Goal: Find specific page/section: Find specific page/section

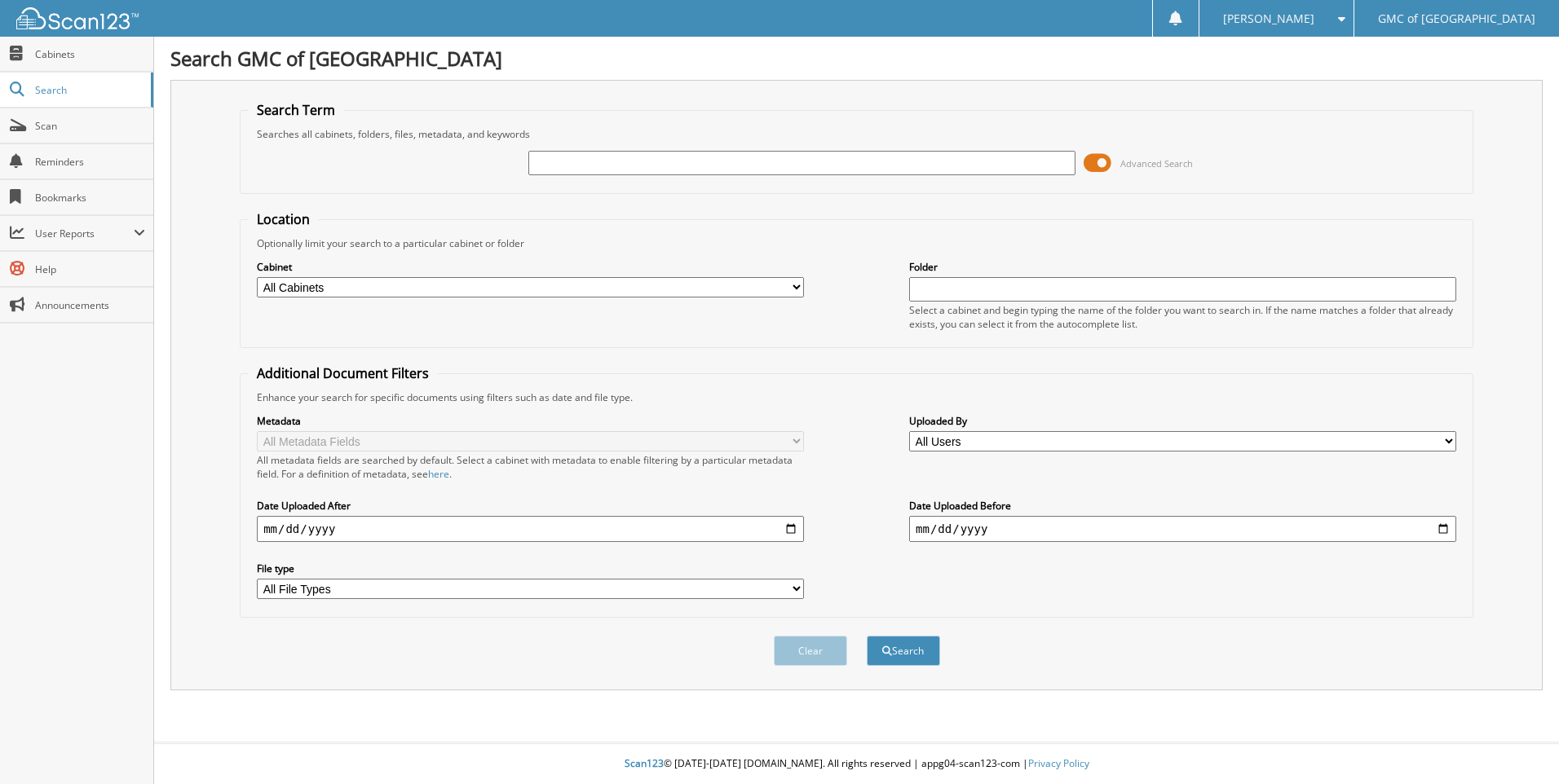
click at [1092, 164] on span at bounding box center [1097, 163] width 28 height 24
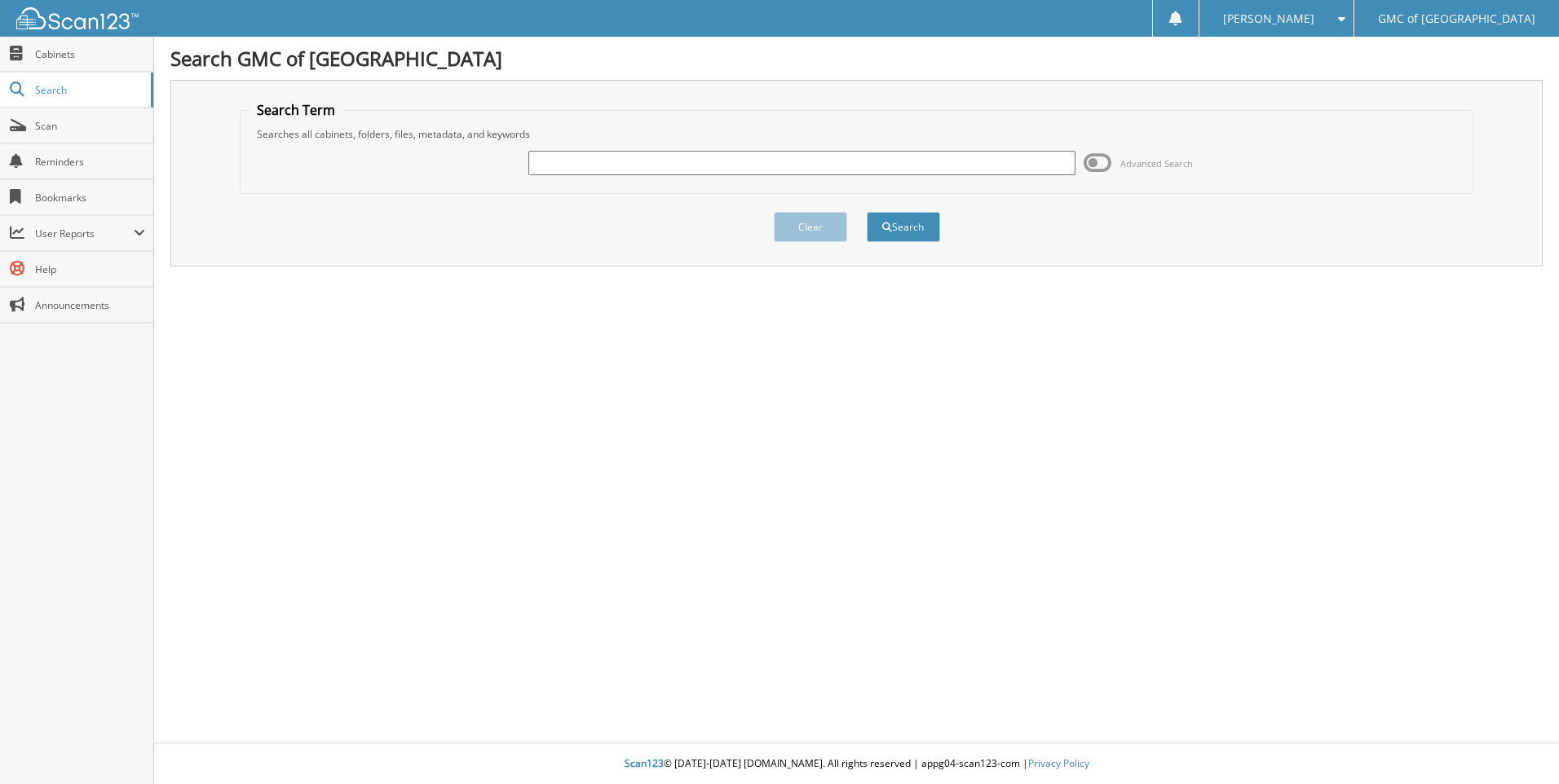
click at [911, 172] on input "text" at bounding box center [801, 163] width 547 height 24
drag, startPoint x: 911, startPoint y: 172, endPoint x: 268, endPoint y: 134, distance: 644.1
click at [268, 134] on fieldset "Search Term Searches all cabinets, folders, files, metadata, and keywords 61136…" at bounding box center [856, 147] width 1234 height 93
type input "611360"
click at [867, 212] on button "Search" at bounding box center [903, 227] width 73 height 30
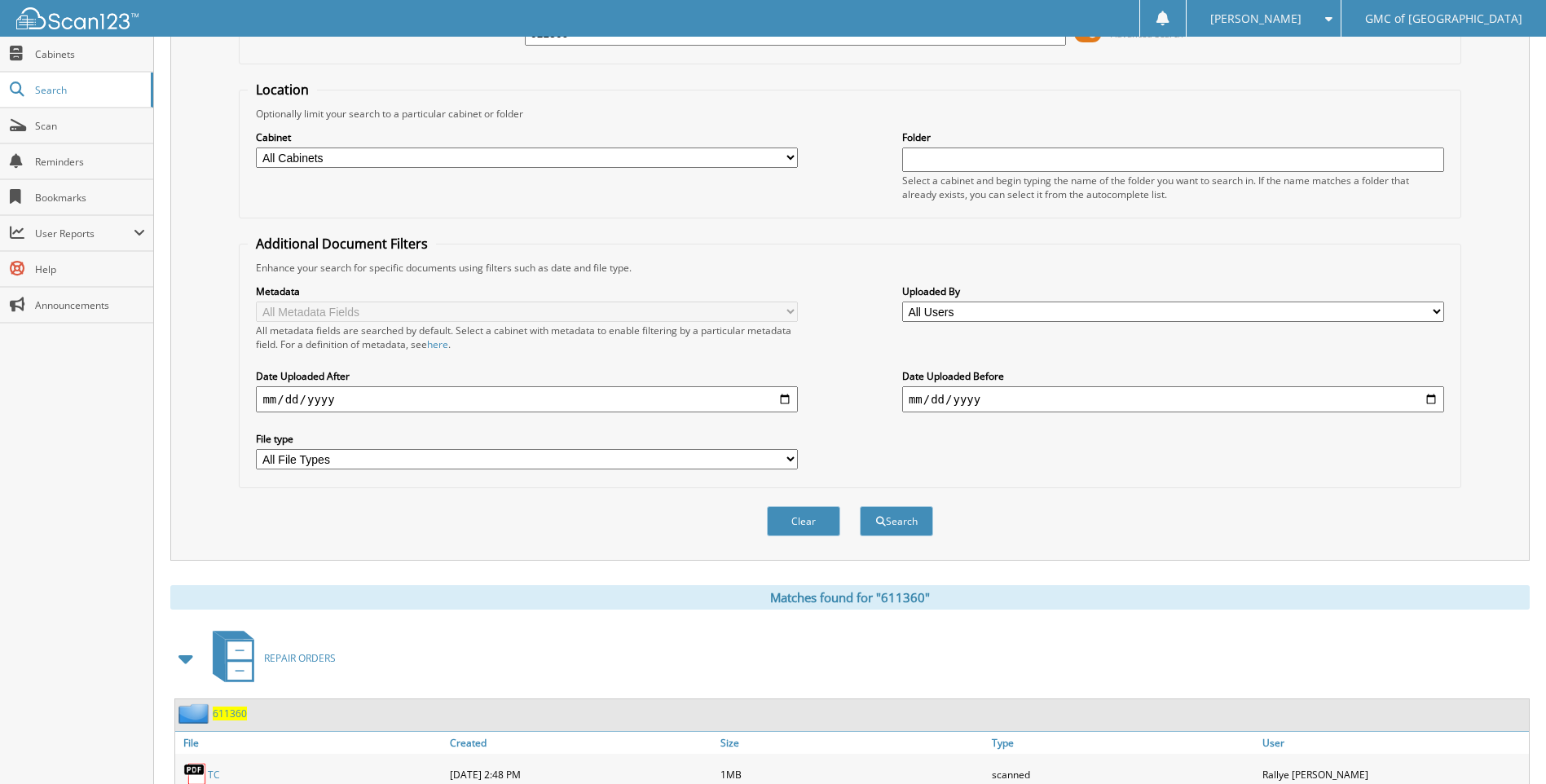
scroll to position [218, 0]
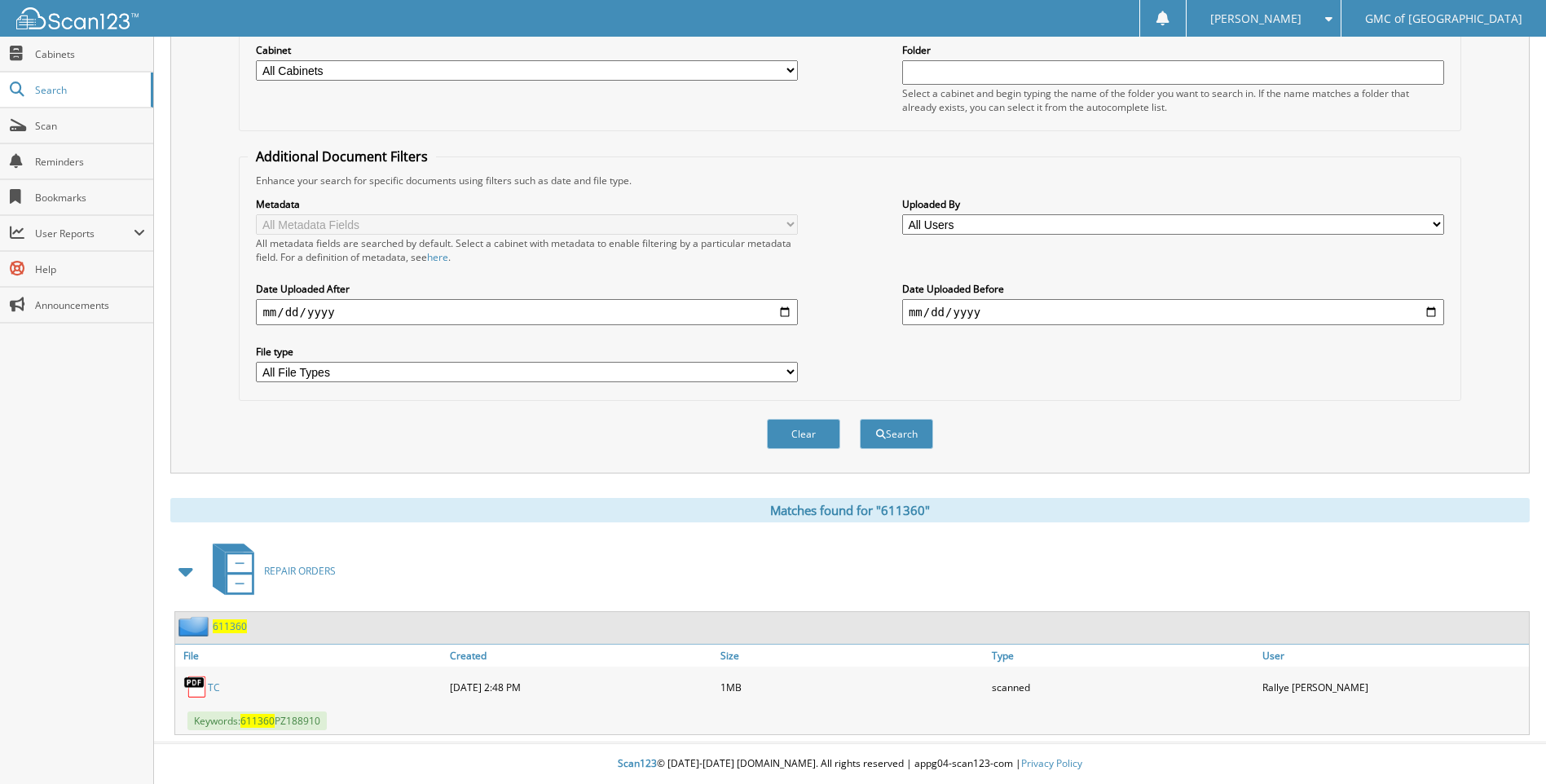
click at [210, 688] on link "TC" at bounding box center [214, 686] width 13 height 14
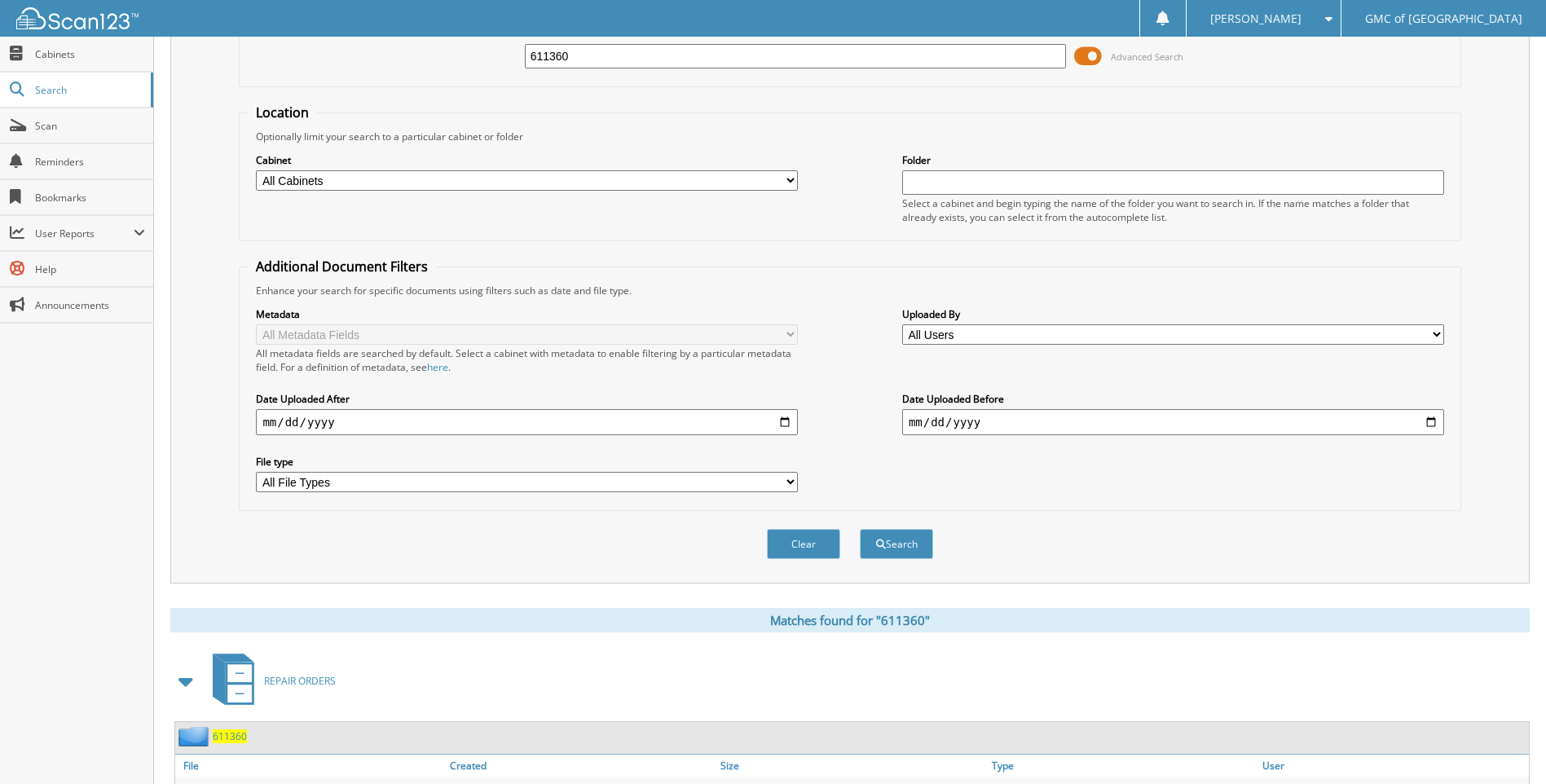
scroll to position [0, 0]
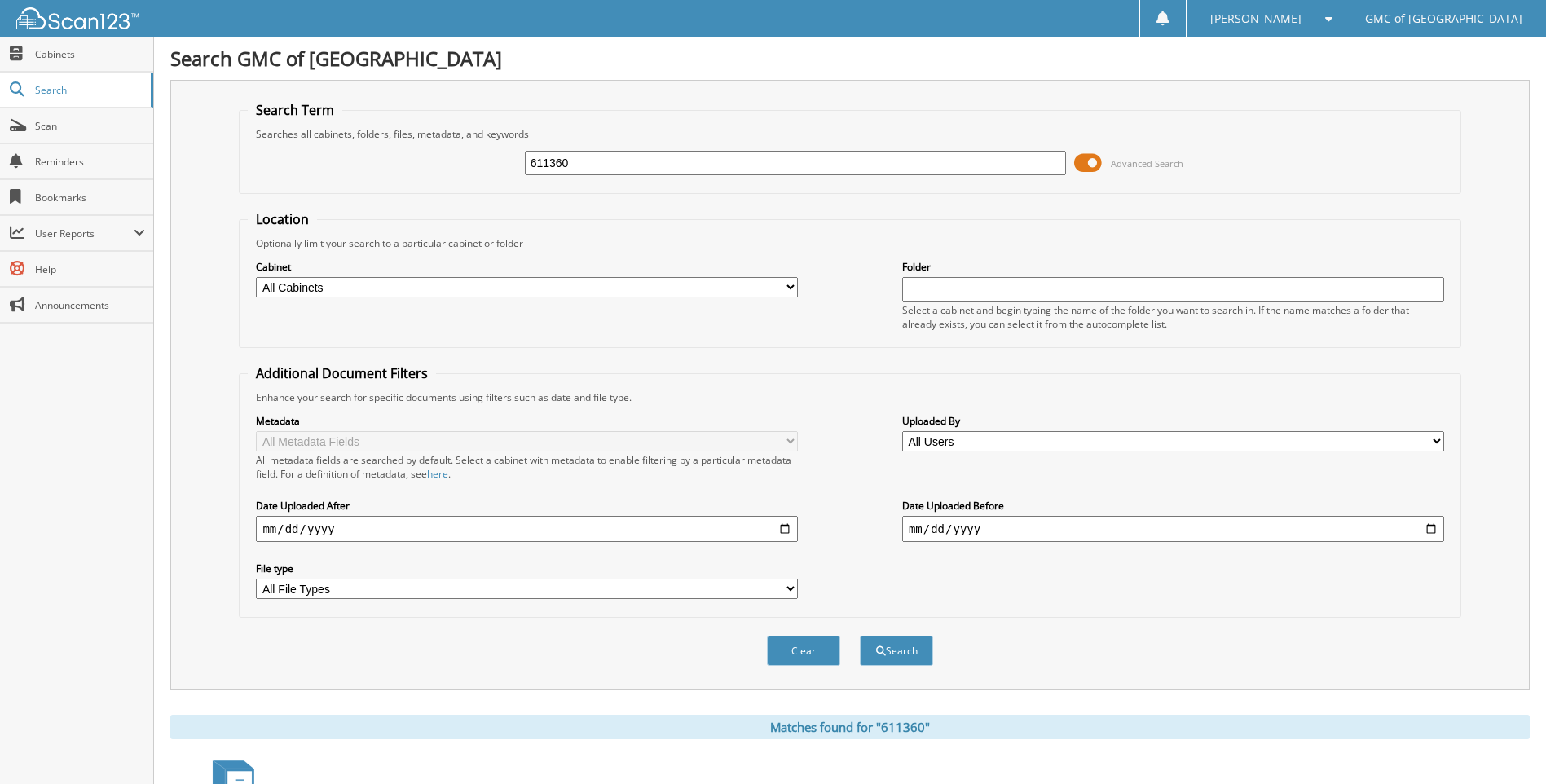
drag, startPoint x: 667, startPoint y: 154, endPoint x: 411, endPoint y: 146, distance: 256.1
click at [411, 146] on div "611360 Advanced Search" at bounding box center [849, 163] width 1204 height 44
type input "PZ188910"
click at [860, 636] on button "Search" at bounding box center [896, 650] width 73 height 30
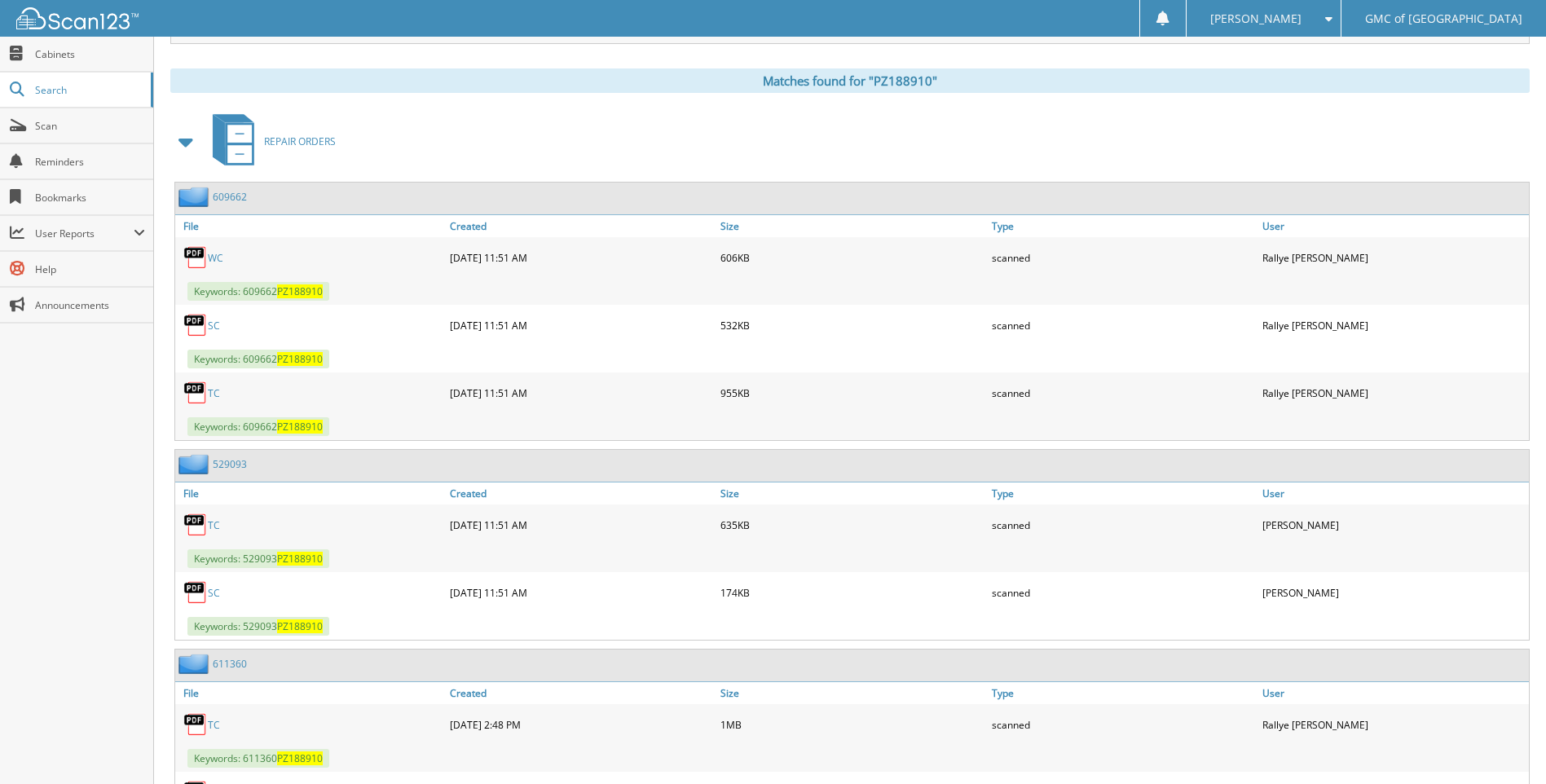
scroll to position [815, 0]
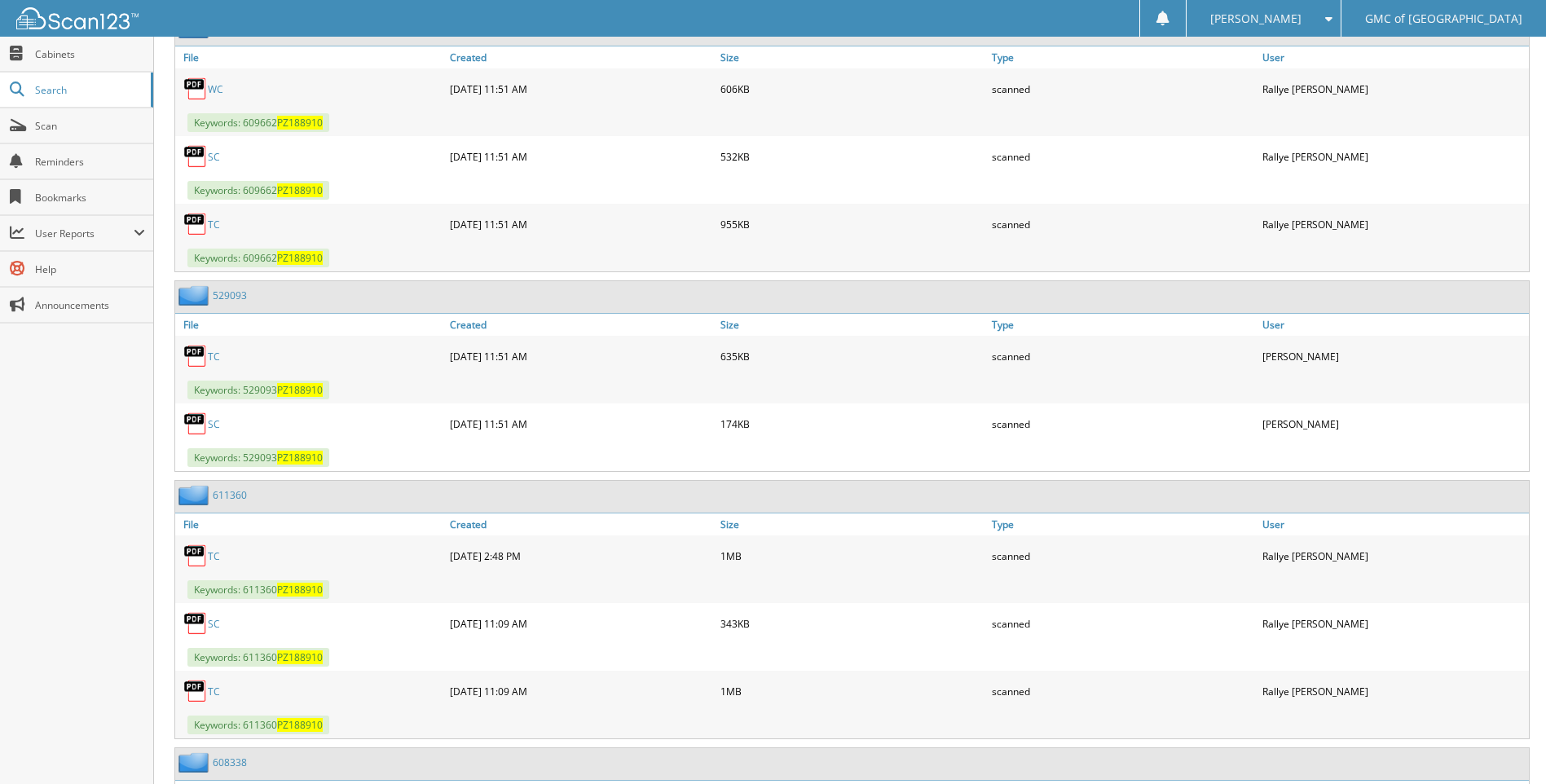
click at [216, 353] on link "TC" at bounding box center [214, 356] width 13 height 14
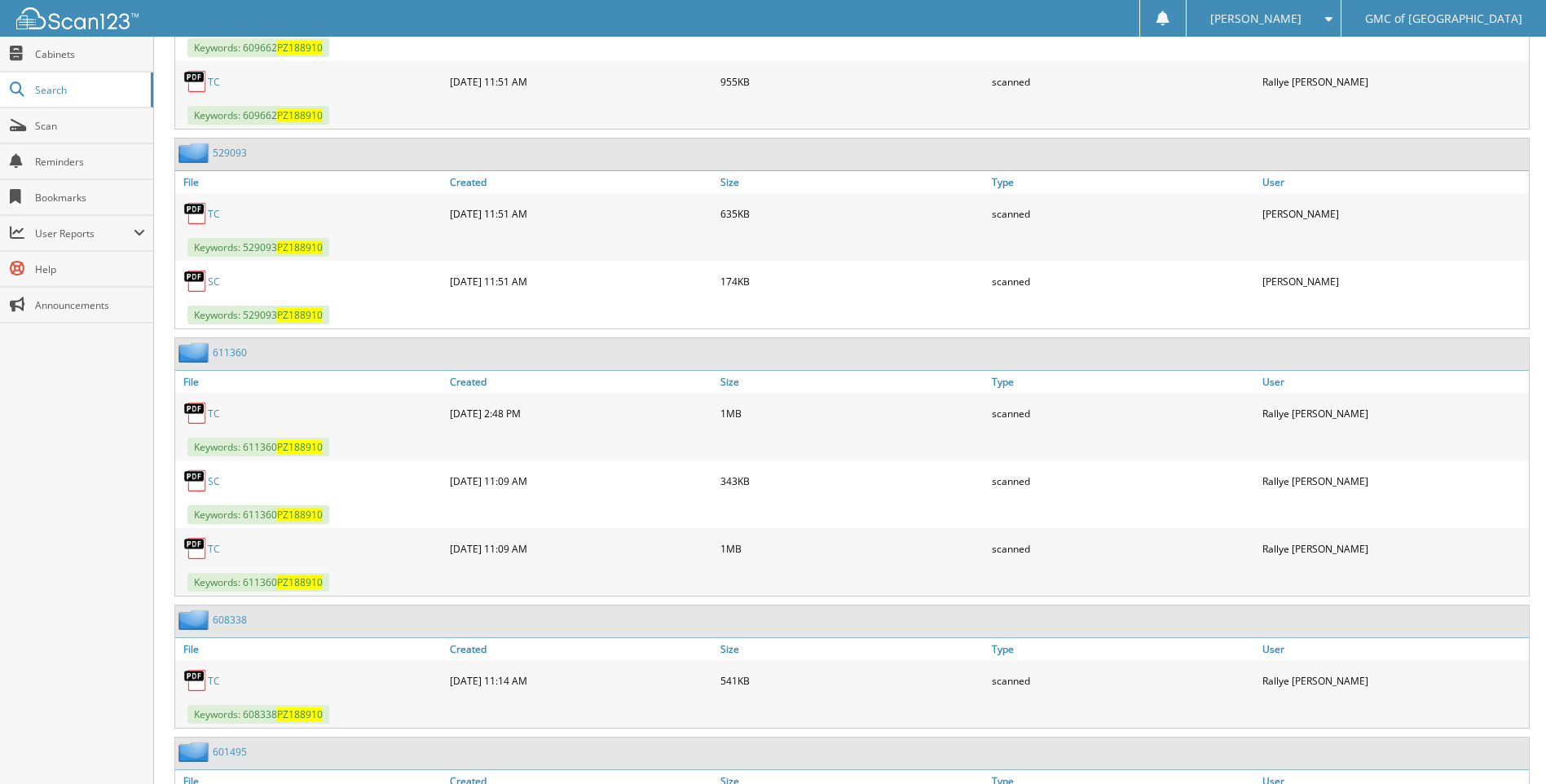
scroll to position [977, 0]
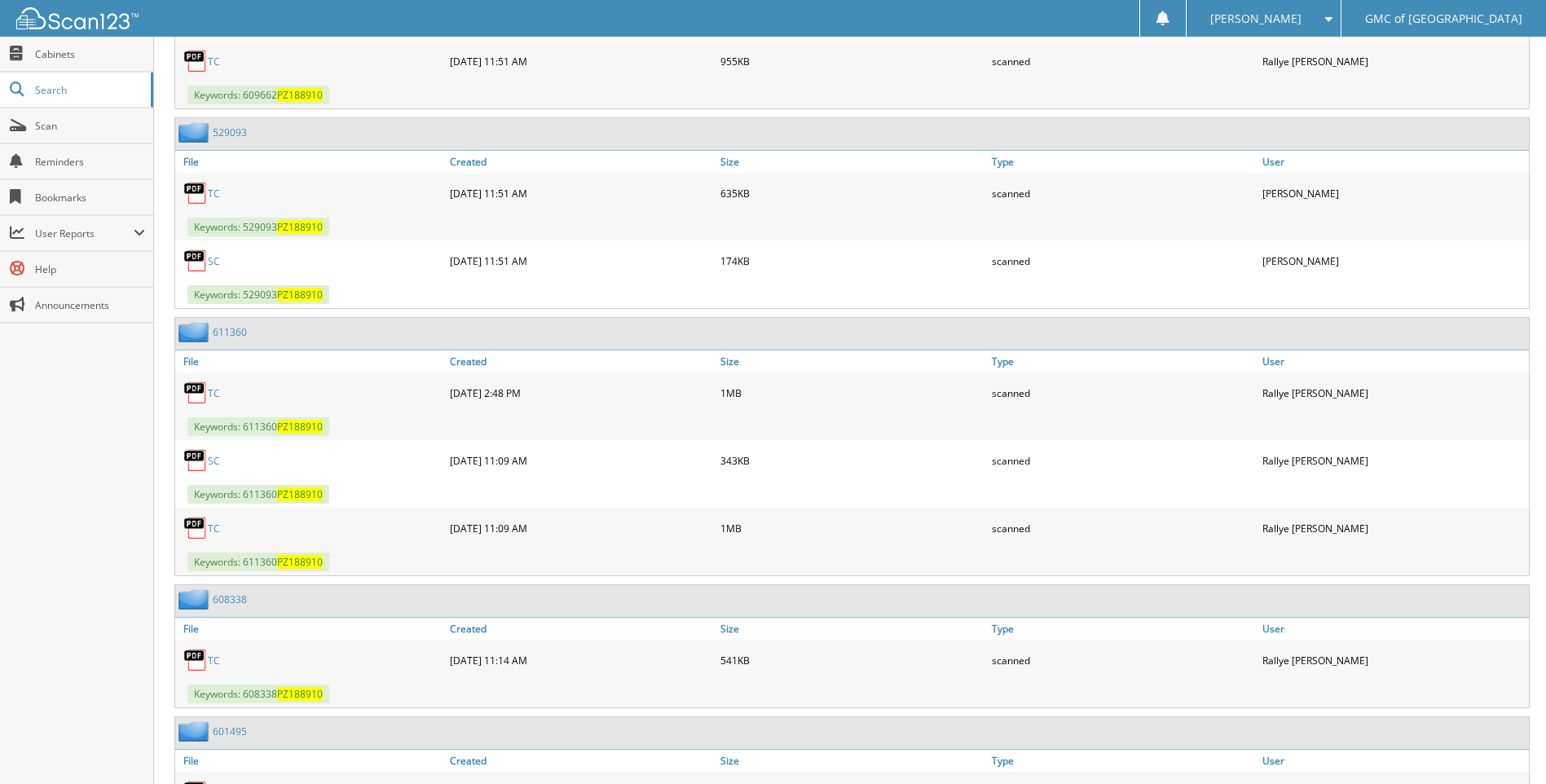
click at [215, 525] on link "TC" at bounding box center [214, 527] width 13 height 14
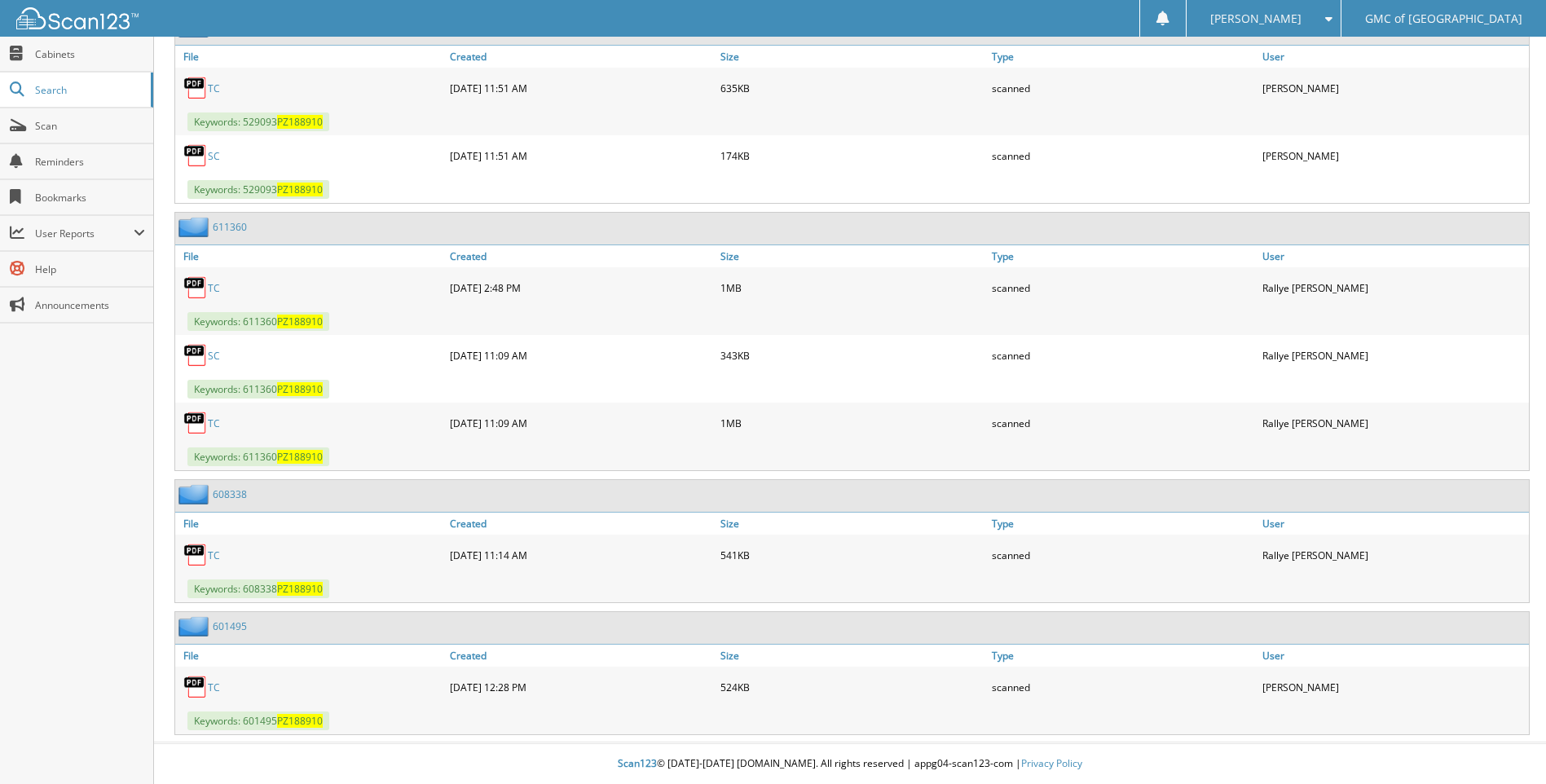
click at [215, 686] on link "TC" at bounding box center [214, 686] width 13 height 14
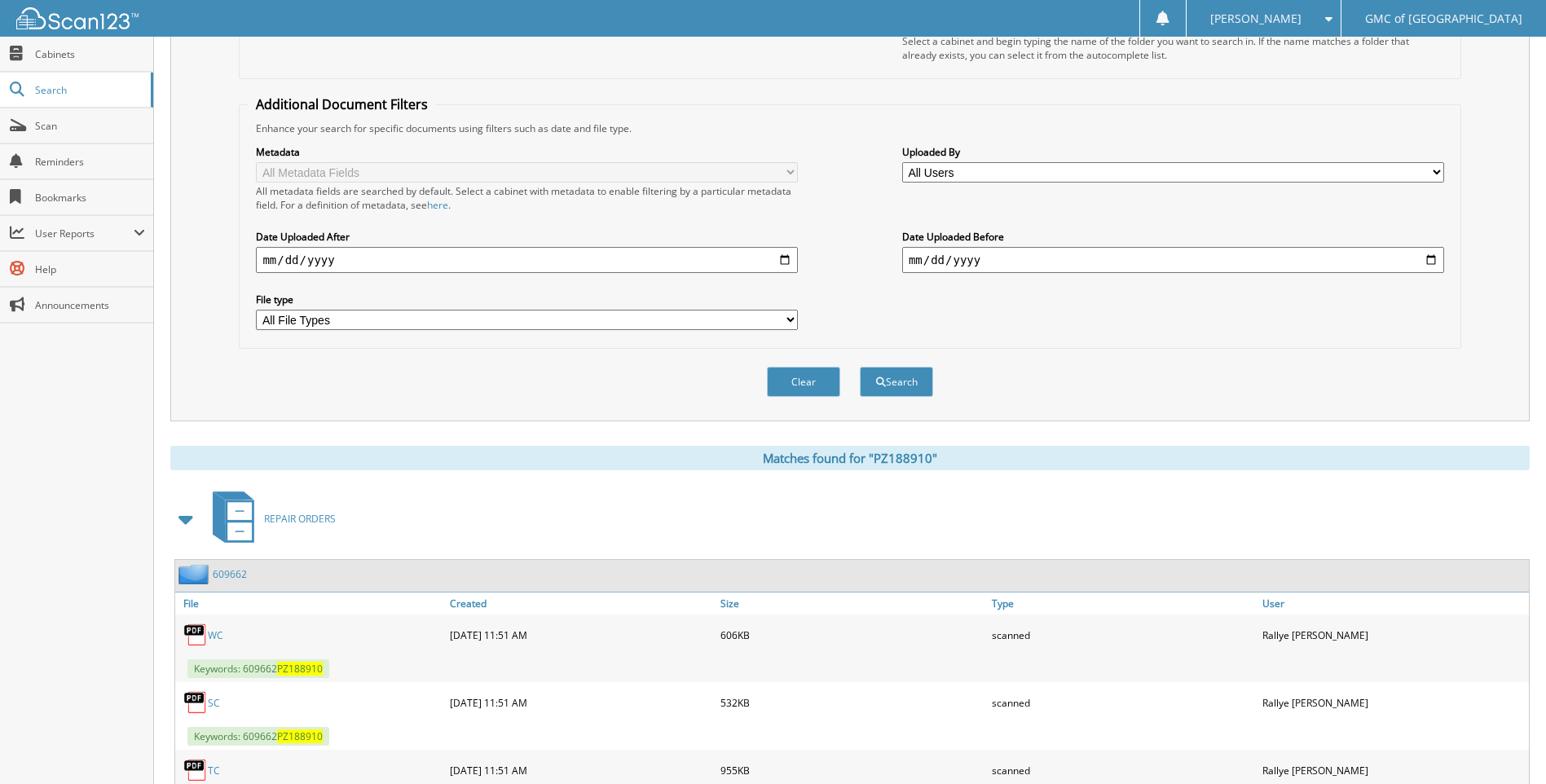
scroll to position [0, 0]
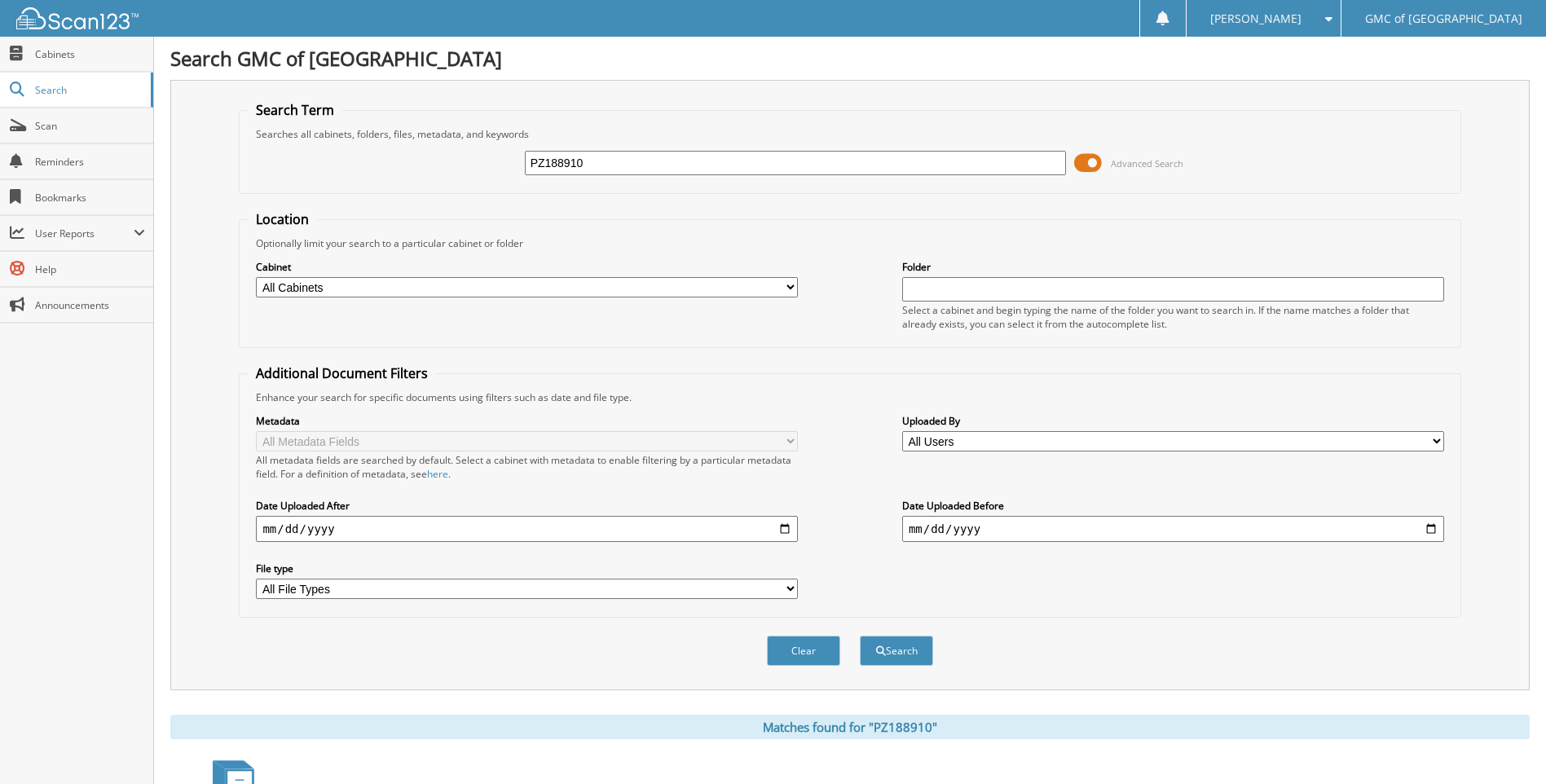
click at [654, 175] on div "PZ188910" at bounding box center [796, 163] width 542 height 28
click at [656, 170] on input "PZ188910" at bounding box center [796, 163] width 542 height 24
type input "611936"
click at [860, 636] on button "Search" at bounding box center [896, 650] width 73 height 30
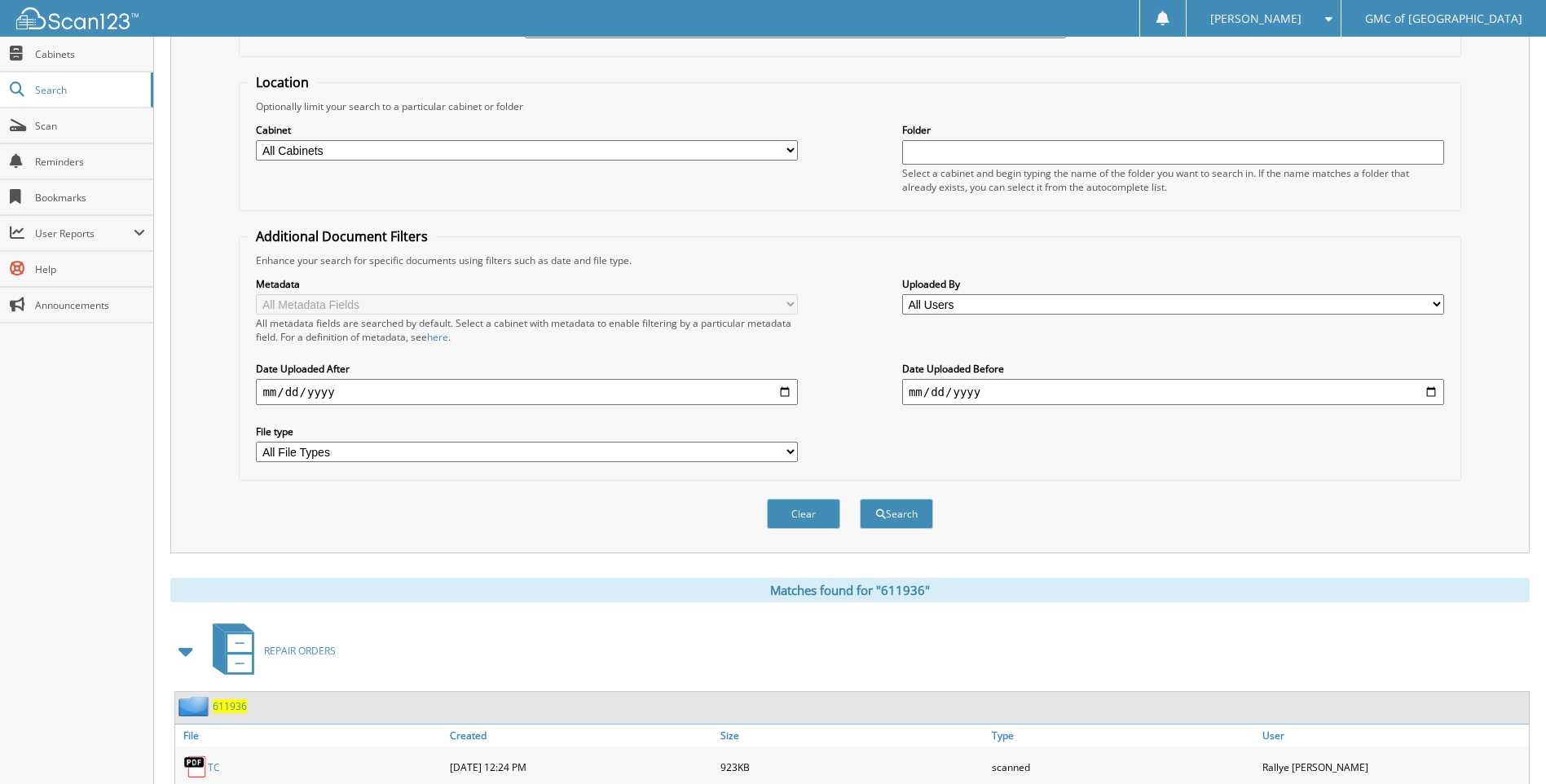
scroll to position [218, 0]
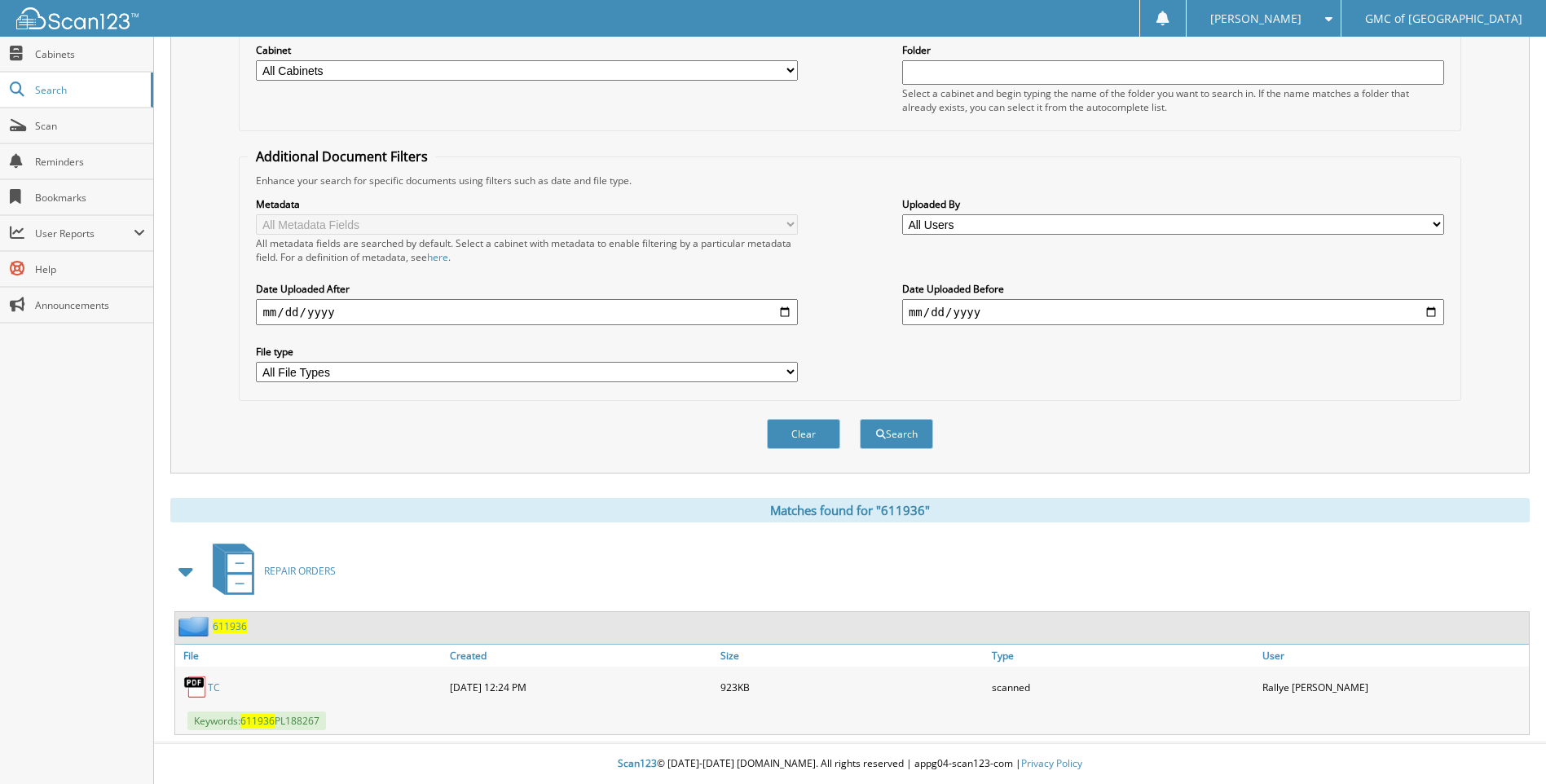
click at [214, 690] on link "TC" at bounding box center [214, 686] width 13 height 14
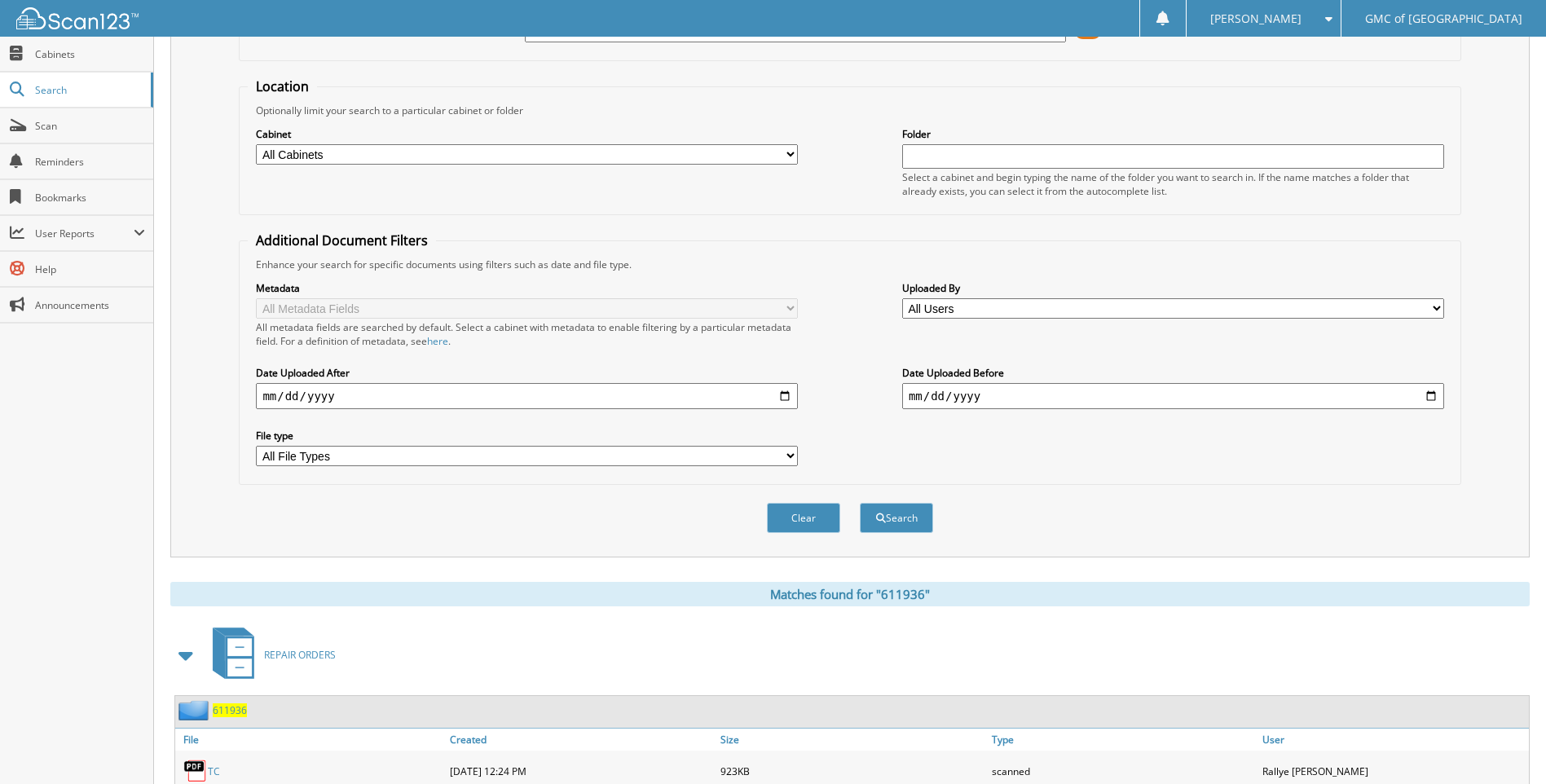
scroll to position [0, 0]
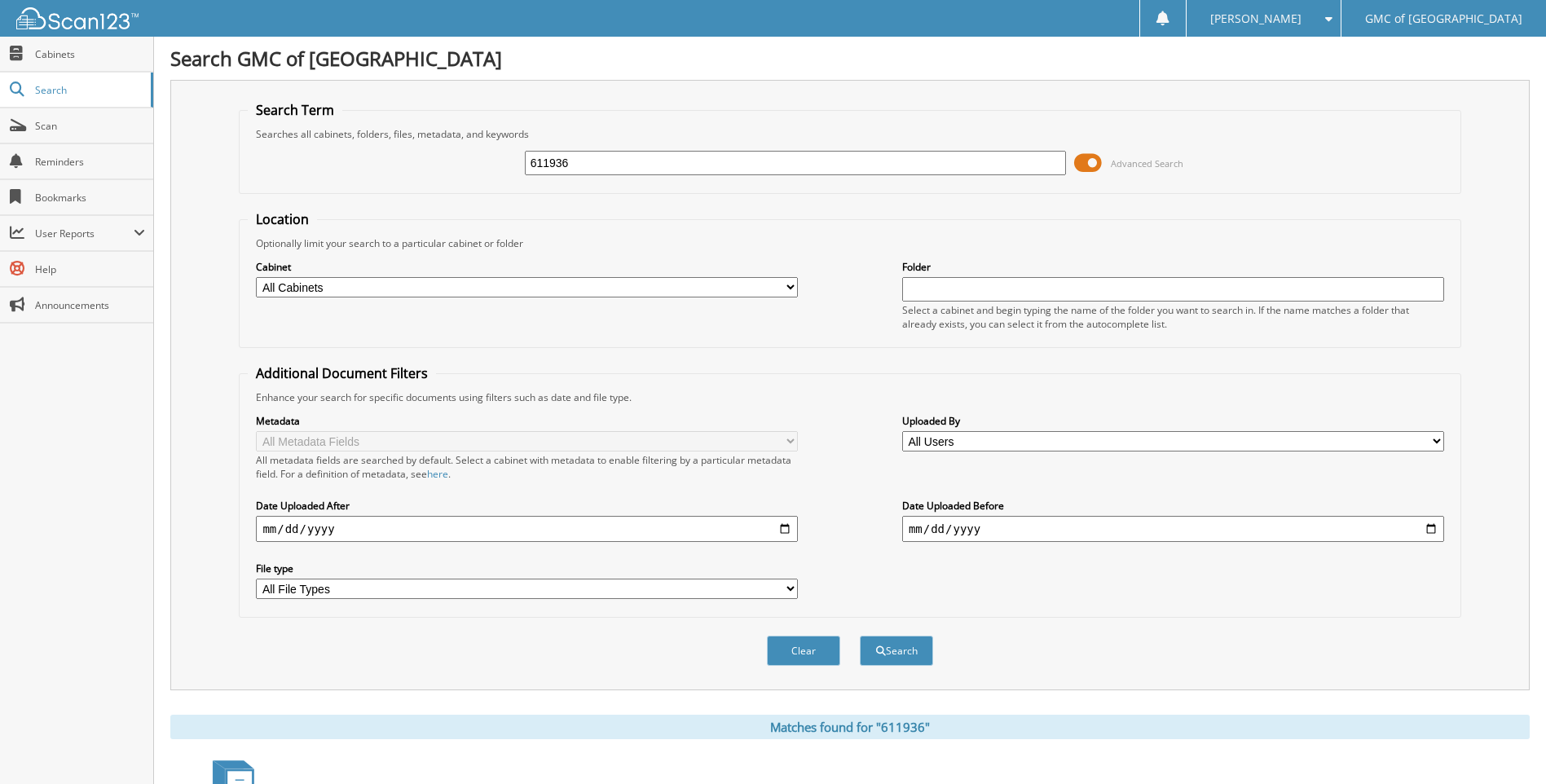
click at [698, 167] on input "611936" at bounding box center [796, 163] width 542 height 24
click at [697, 166] on input "611936" at bounding box center [796, 163] width 542 height 24
click at [587, 171] on input "611936" at bounding box center [796, 163] width 542 height 24
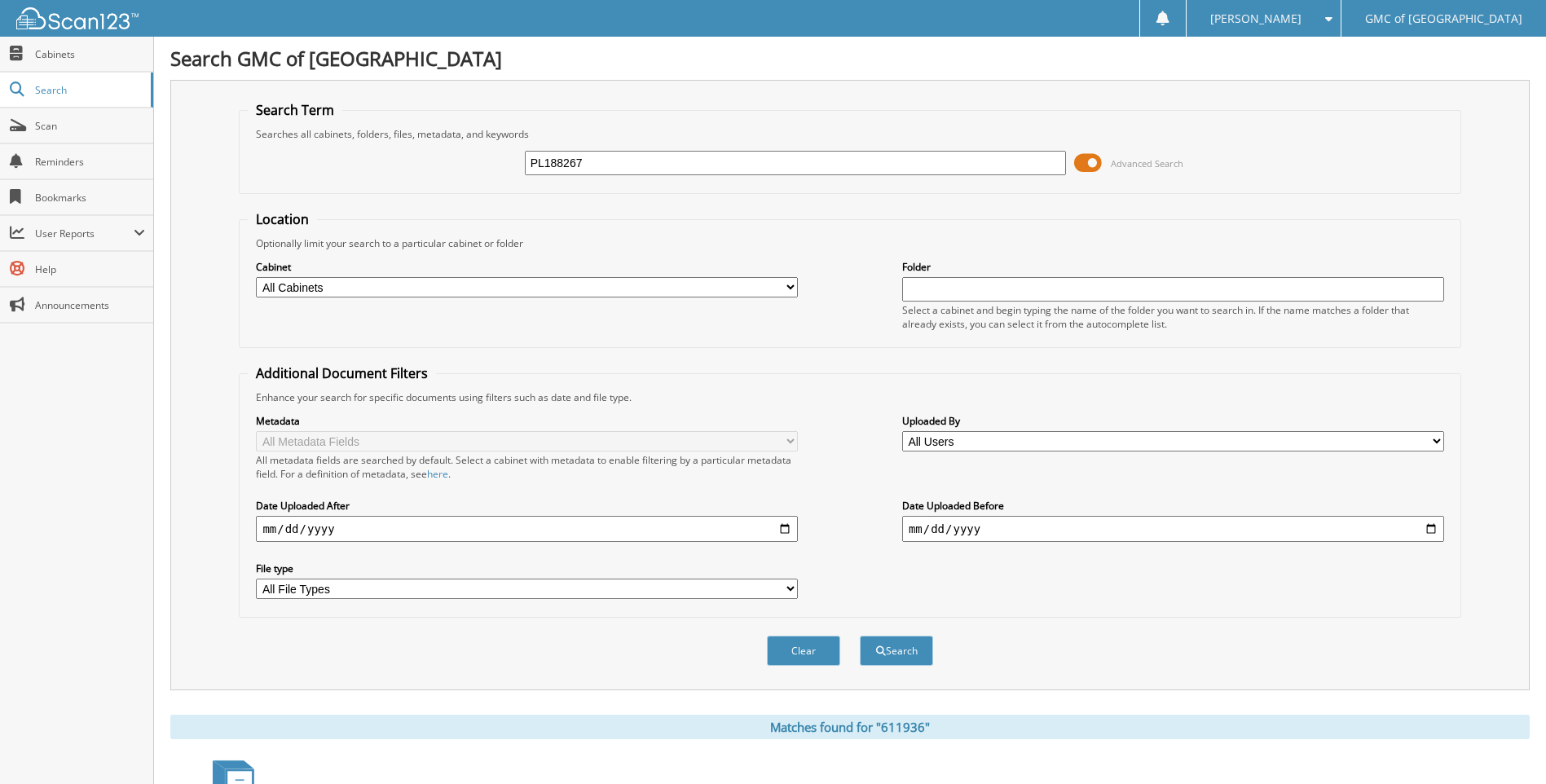
type input "PL188267"
click at [860, 636] on button "Search" at bounding box center [896, 650] width 73 height 30
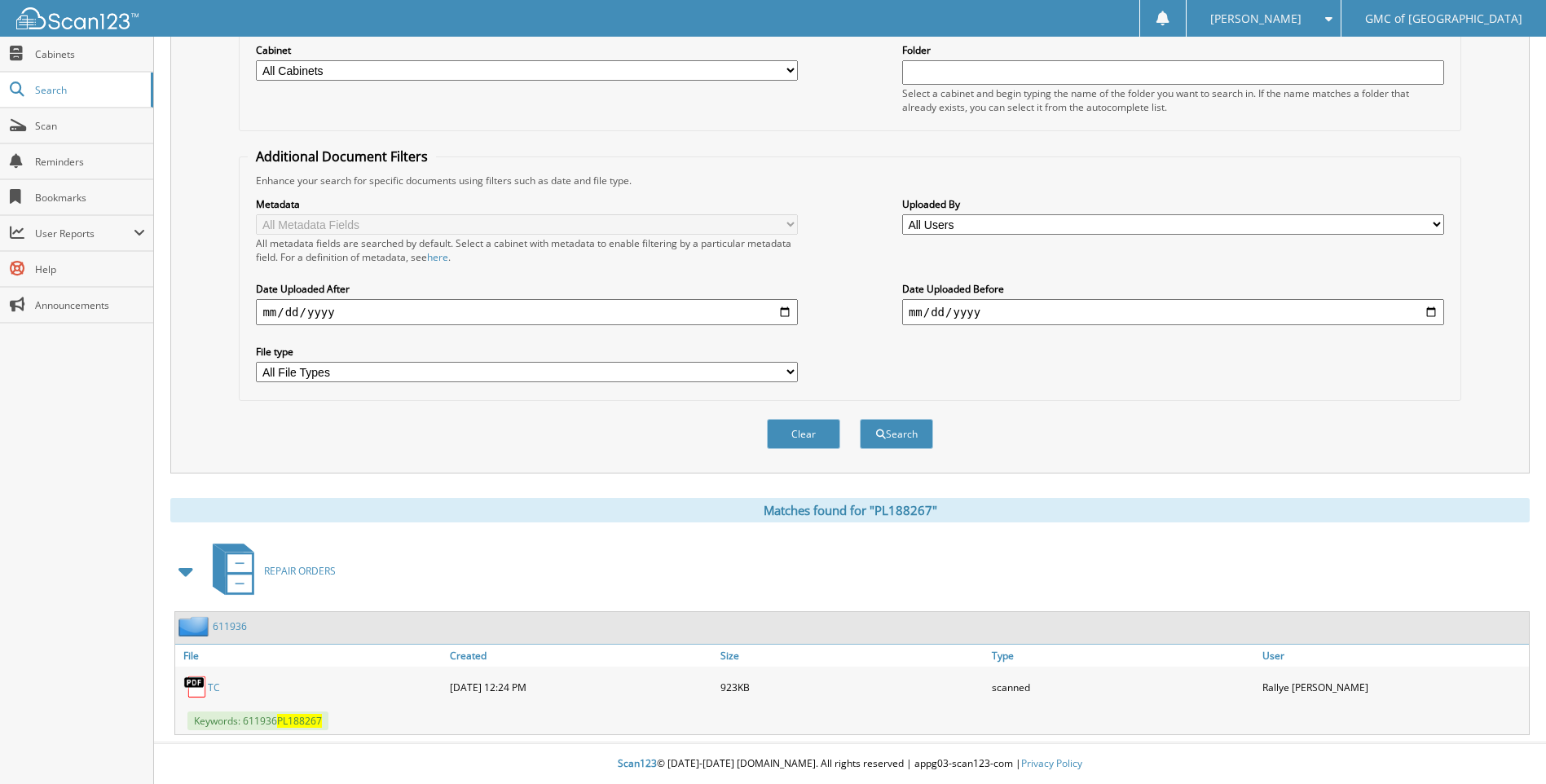
click at [213, 685] on link "TC" at bounding box center [214, 686] width 13 height 14
click at [760, 163] on fieldset "Additional Document Filters Enhance your search for specific documents using fi…" at bounding box center [849, 274] width 1222 height 254
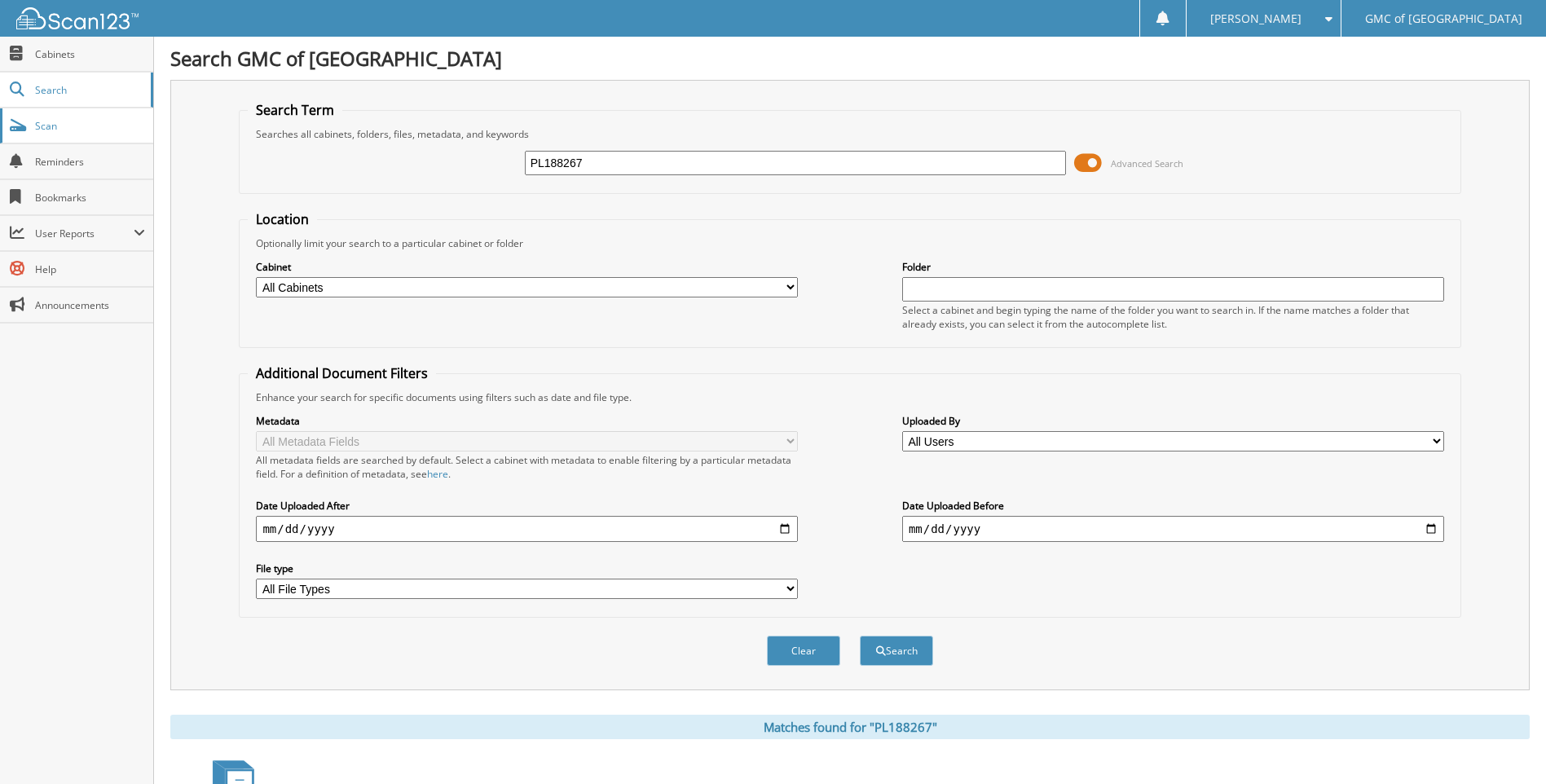
click at [79, 112] on link "Scan" at bounding box center [77, 126] width 154 height 35
